Goal: Task Accomplishment & Management: Use online tool/utility

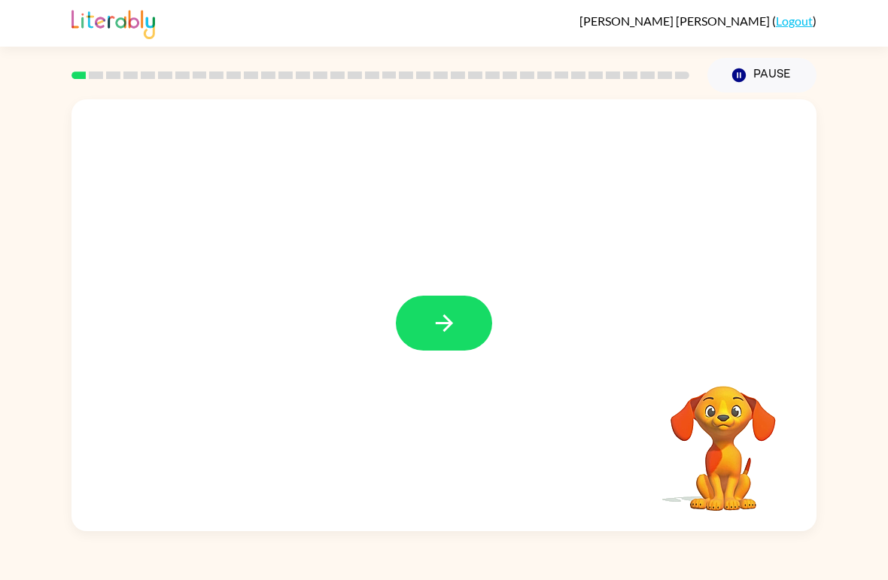
click at [440, 319] on icon "button" at bounding box center [444, 323] width 26 height 26
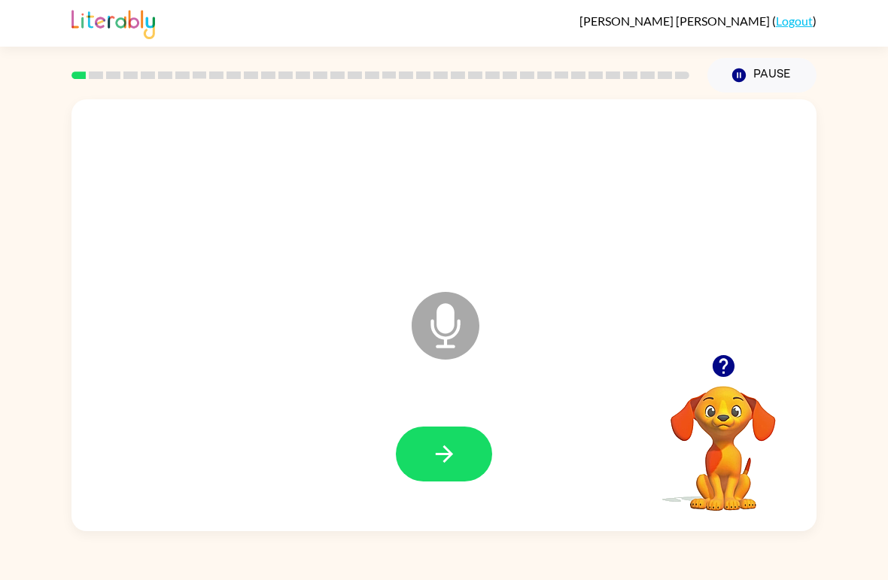
click at [410, 459] on button "button" at bounding box center [444, 454] width 96 height 55
click at [419, 443] on button "button" at bounding box center [444, 454] width 96 height 55
click at [450, 453] on icon "button" at bounding box center [443, 454] width 17 height 17
click at [421, 469] on button "button" at bounding box center [444, 454] width 96 height 55
click at [428, 461] on button "button" at bounding box center [444, 454] width 96 height 55
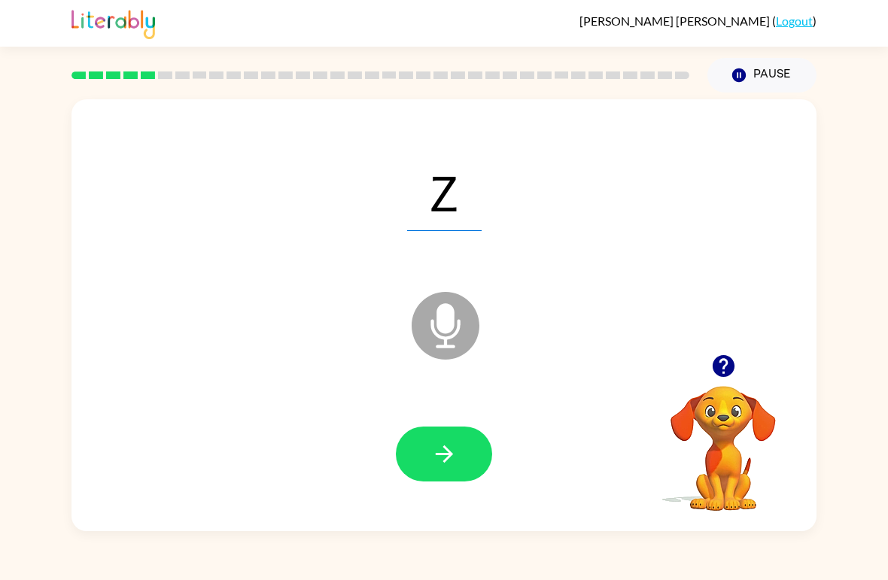
click at [413, 445] on button "button" at bounding box center [444, 454] width 96 height 55
click at [440, 461] on icon "button" at bounding box center [444, 454] width 26 height 26
click at [431, 468] on icon "button" at bounding box center [444, 454] width 26 height 26
click at [429, 457] on button "button" at bounding box center [444, 454] width 96 height 55
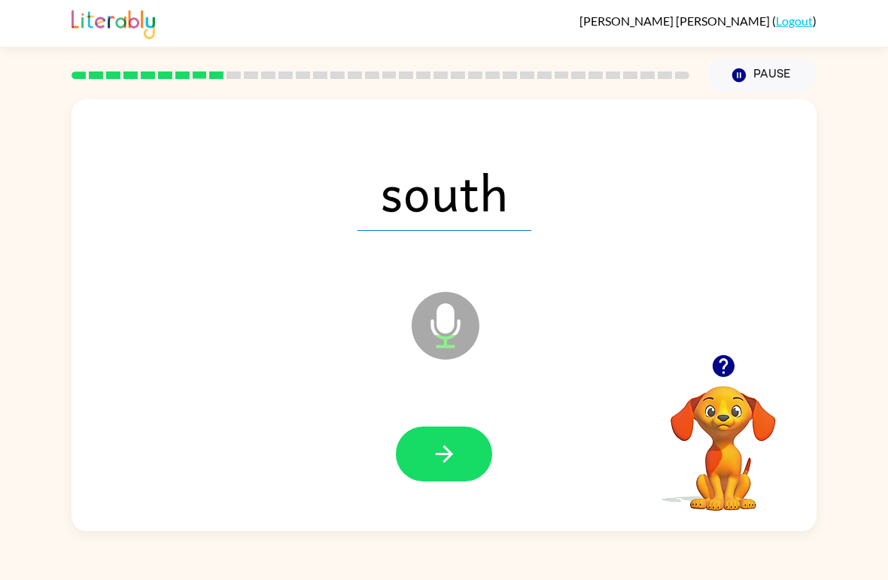
click at [428, 450] on button "button" at bounding box center [444, 454] width 96 height 55
click at [434, 454] on icon "button" at bounding box center [444, 454] width 26 height 26
click at [422, 445] on button "button" at bounding box center [444, 454] width 96 height 55
click at [428, 462] on button "button" at bounding box center [444, 454] width 96 height 55
click at [423, 465] on button "button" at bounding box center [444, 454] width 96 height 55
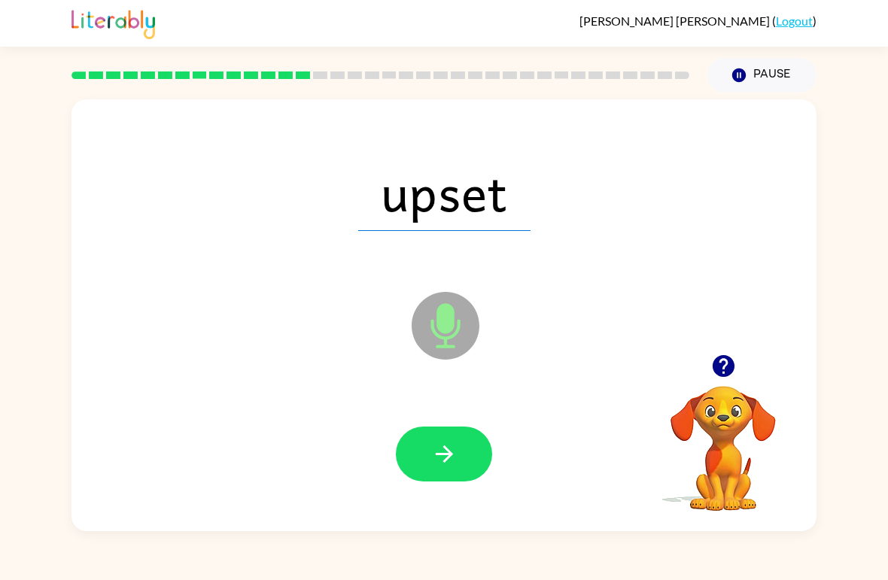
click at [422, 444] on button "button" at bounding box center [444, 454] width 96 height 55
click at [431, 462] on icon "button" at bounding box center [444, 454] width 26 height 26
click at [432, 457] on icon "button" at bounding box center [444, 454] width 26 height 26
click at [416, 446] on button "button" at bounding box center [444, 454] width 96 height 55
click at [413, 474] on button "button" at bounding box center [444, 454] width 96 height 55
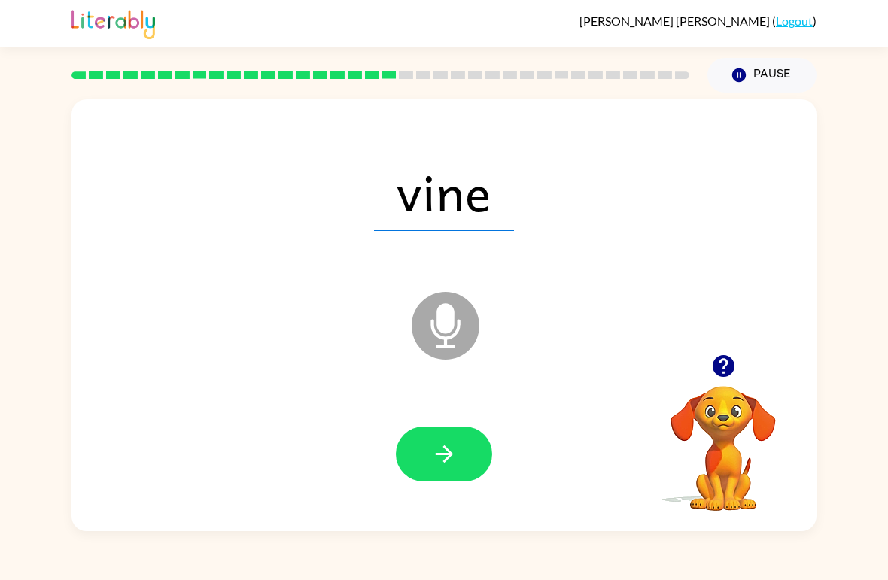
click at [449, 464] on icon "button" at bounding box center [444, 454] width 26 height 26
click at [419, 452] on button "button" at bounding box center [444, 454] width 96 height 55
click at [416, 459] on button "button" at bounding box center [444, 454] width 96 height 55
click at [421, 457] on button "button" at bounding box center [444, 454] width 96 height 55
click at [412, 456] on button "button" at bounding box center [444, 454] width 96 height 55
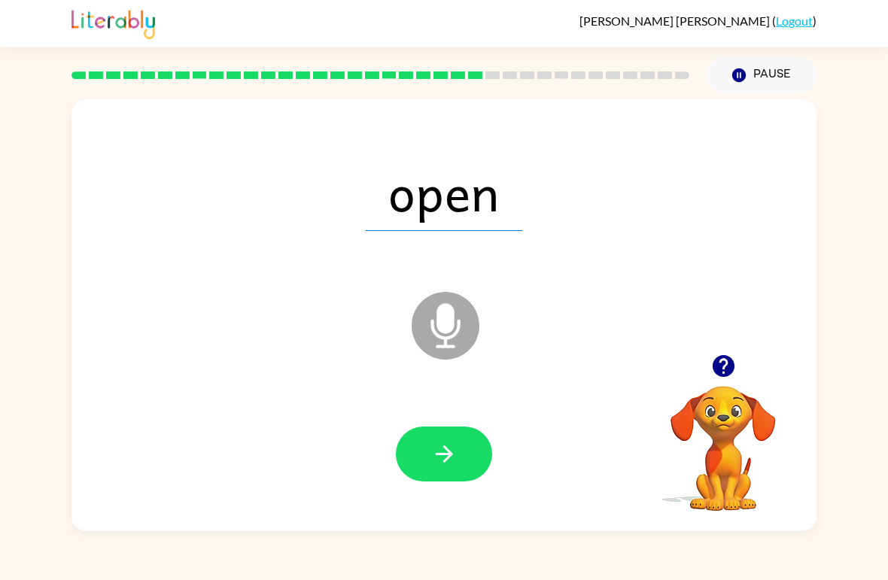
click at [422, 453] on button "button" at bounding box center [444, 454] width 96 height 55
click at [416, 463] on button "button" at bounding box center [444, 454] width 96 height 55
click at [434, 455] on icon "button" at bounding box center [444, 454] width 26 height 26
click at [437, 456] on icon "button" at bounding box center [443, 454] width 17 height 17
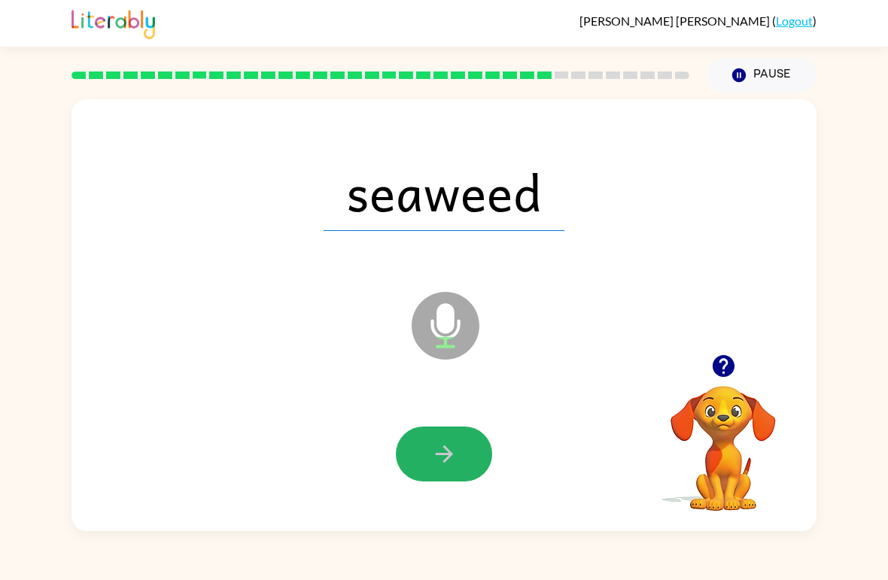
click at [437, 459] on icon "button" at bounding box center [444, 454] width 26 height 26
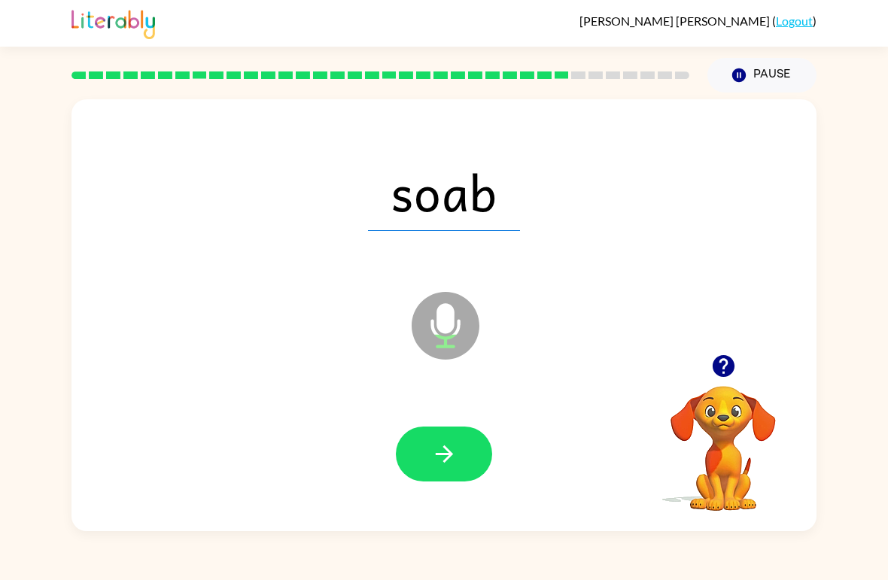
click at [428, 452] on button "button" at bounding box center [444, 454] width 96 height 55
click at [428, 465] on button "button" at bounding box center [444, 454] width 96 height 55
click at [442, 437] on button "button" at bounding box center [444, 454] width 96 height 55
click at [448, 428] on button "button" at bounding box center [444, 454] width 96 height 55
click at [428, 443] on button "button" at bounding box center [444, 454] width 96 height 55
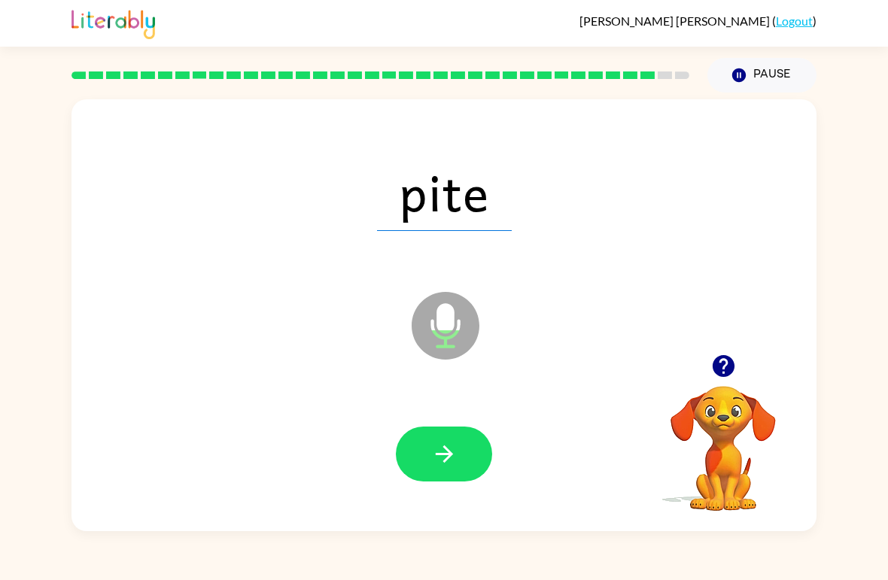
click at [439, 452] on icon "button" at bounding box center [444, 454] width 26 height 26
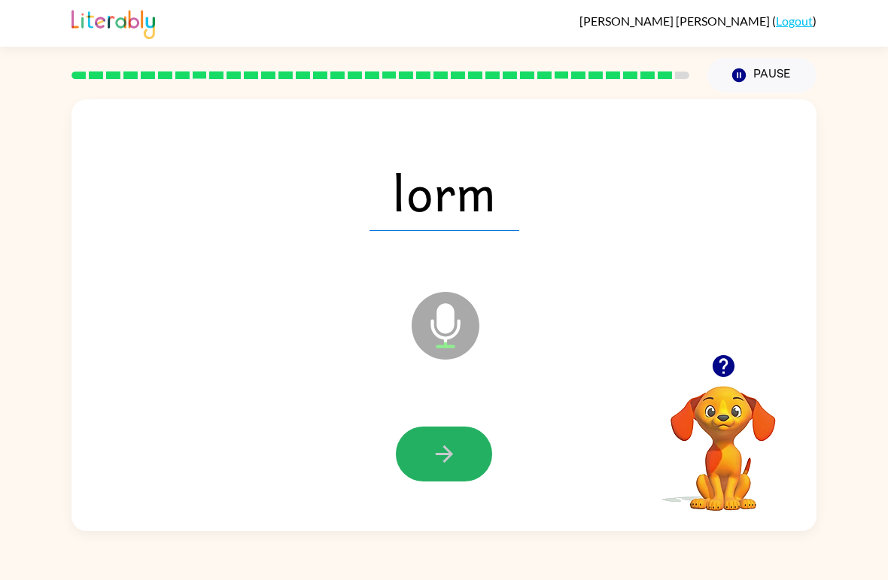
click at [416, 453] on button "button" at bounding box center [444, 454] width 96 height 55
